Goal: Task Accomplishment & Management: Use online tool/utility

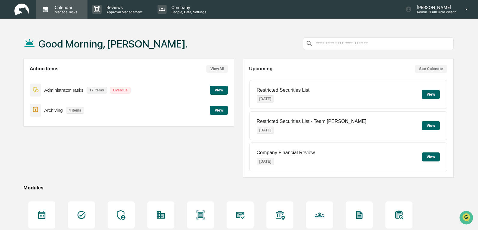
click at [61, 11] on p "Manage Tasks" at bounding box center [65, 12] width 30 height 4
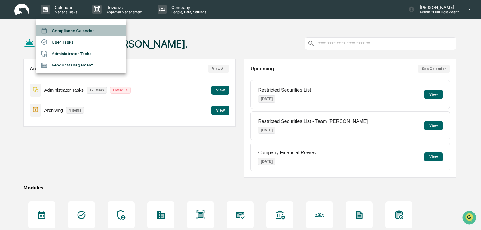
click at [65, 30] on li "Compliance Calendar" at bounding box center [81, 30] width 90 height 11
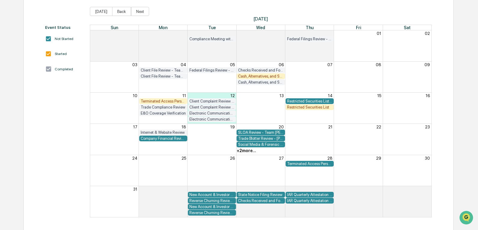
scroll to position [66, 0]
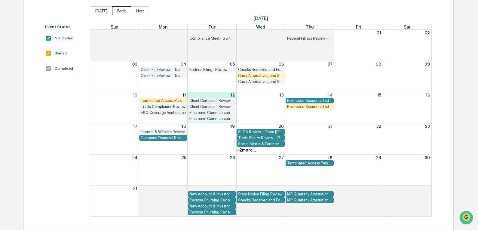
click at [117, 11] on button "Back" at bounding box center [121, 10] width 19 height 9
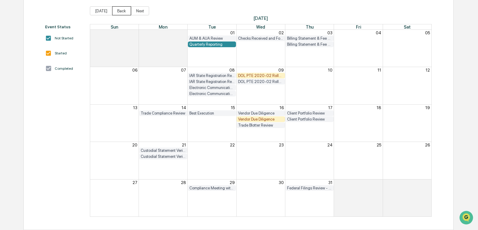
click at [117, 11] on button "Back" at bounding box center [121, 10] width 19 height 9
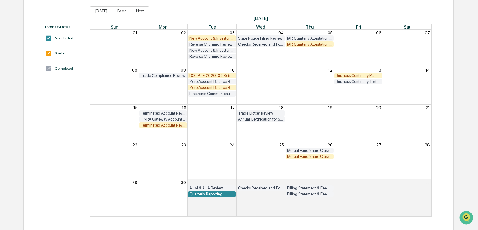
click at [358, 74] on div "Business Continuity Plan Review & Test" at bounding box center [358, 75] width 45 height 5
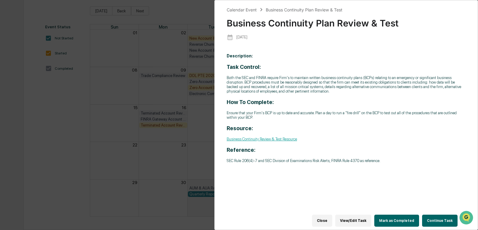
click at [176, 15] on div "Calendar Event Business Continuity Plan Review & Test Business Continuity Plan …" at bounding box center [239, 115] width 478 height 230
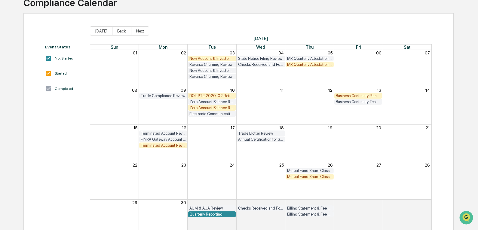
scroll to position [5, 0]
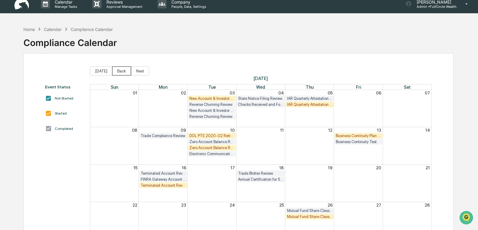
click at [120, 70] on button "Back" at bounding box center [121, 70] width 19 height 9
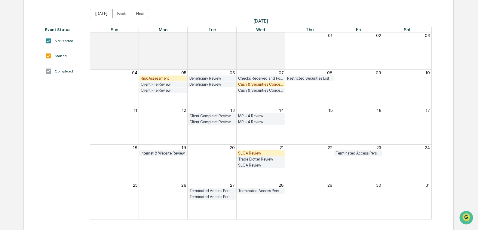
scroll to position [66, 0]
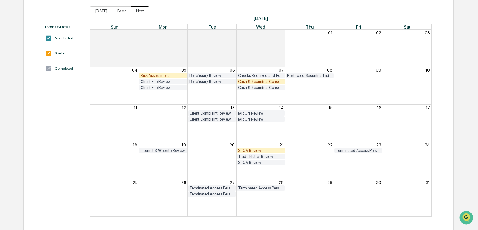
click at [140, 11] on button "Next" at bounding box center [140, 10] width 18 height 9
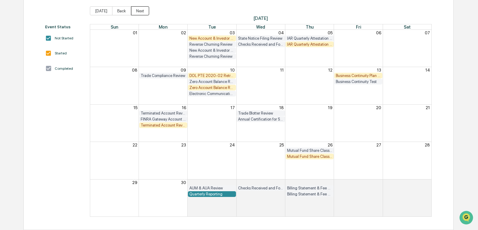
click at [140, 11] on button "Next" at bounding box center [140, 10] width 18 height 9
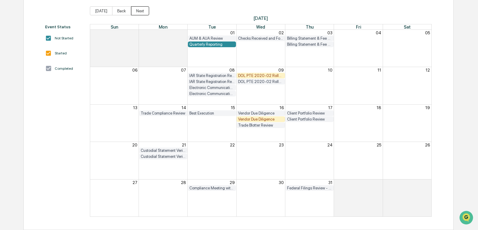
click at [140, 11] on button "Next" at bounding box center [140, 10] width 18 height 9
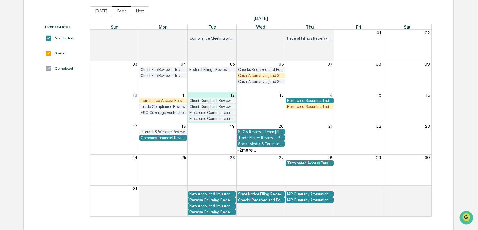
click at [121, 9] on button "Back" at bounding box center [121, 10] width 19 height 9
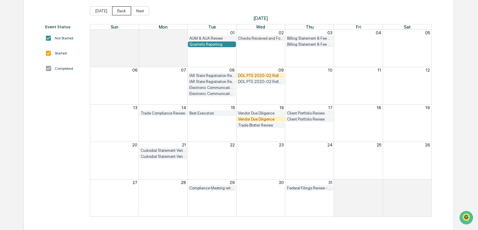
click at [121, 11] on button "Back" at bounding box center [121, 10] width 19 height 9
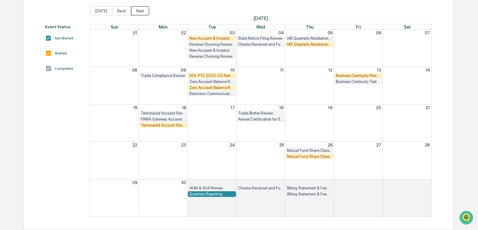
click at [138, 11] on button "Next" at bounding box center [140, 10] width 18 height 9
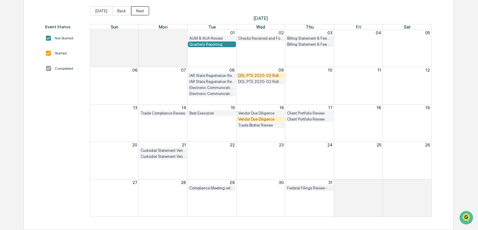
click at [138, 11] on button "Next" at bounding box center [140, 10] width 18 height 9
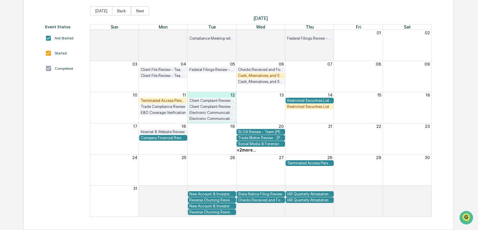
click at [172, 6] on span "[DATE] Back Next" at bounding box center [261, 10] width 342 height 9
